Goal: Information Seeking & Learning: Find specific fact

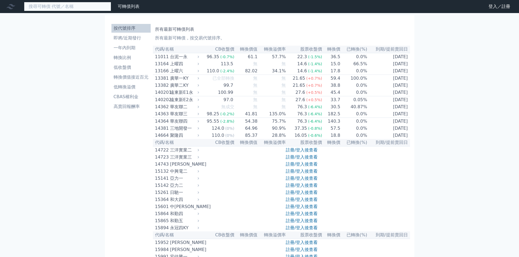
click at [71, 7] on input at bounding box center [67, 6] width 87 height 9
click at [491, 7] on link "登入／註冊" at bounding box center [499, 6] width 30 height 9
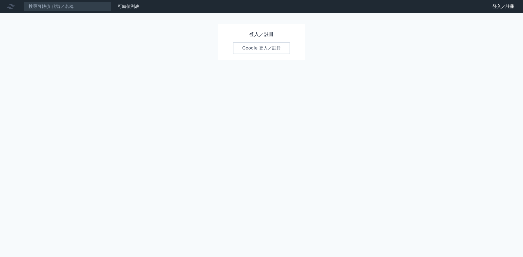
click at [259, 42] on div "登入／註冊 Google 登入／註冊" at bounding box center [261, 42] width 87 height 36
click at [256, 47] on link "Google 登入／註冊" at bounding box center [261, 47] width 57 height 11
click at [67, 4] on input at bounding box center [67, 6] width 87 height 9
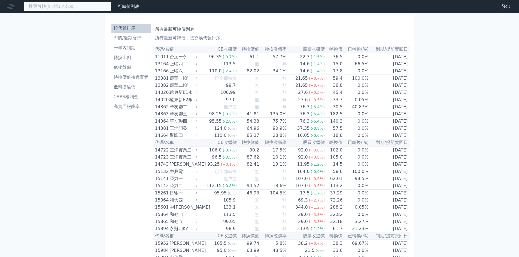
click at [65, 6] on input at bounding box center [67, 6] width 87 height 9
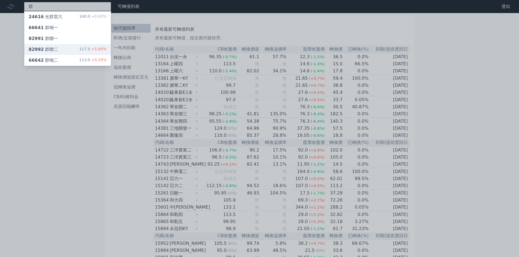
type input "群"
click at [57, 47] on div "82992 群聯二 117.5 +5.80%" at bounding box center [67, 49] width 87 height 11
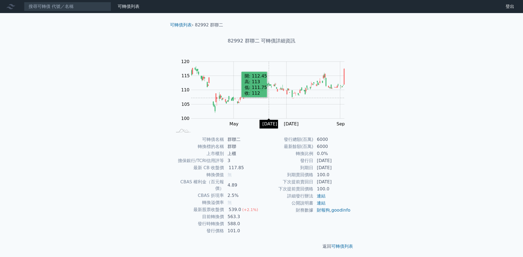
click at [269, 98] on rect "Chart" at bounding box center [267, 90] width 153 height 57
drag, startPoint x: 196, startPoint y: 25, endPoint x: 208, endPoint y: 24, distance: 12.0
click at [208, 24] on li "82992 群聯二" at bounding box center [209, 25] width 28 height 7
copy li "82992"
drag, startPoint x: 216, startPoint y: 24, endPoint x: 212, endPoint y: 24, distance: 4.6
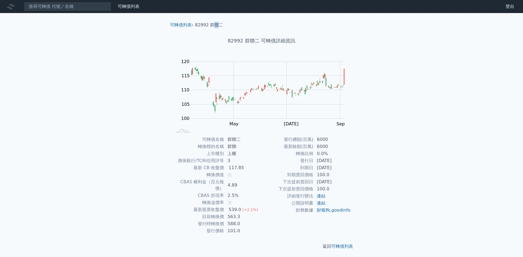
click at [212, 24] on li "82992 群聯二" at bounding box center [209, 25] width 28 height 7
drag, startPoint x: 208, startPoint y: 25, endPoint x: 195, endPoint y: 22, distance: 13.0
click at [195, 22] on ol "可轉債列表 › 82992 群聯二" at bounding box center [262, 25] width 192 height 7
copy li "82992 群聯二"
